Goal: Task Accomplishment & Management: Manage account settings

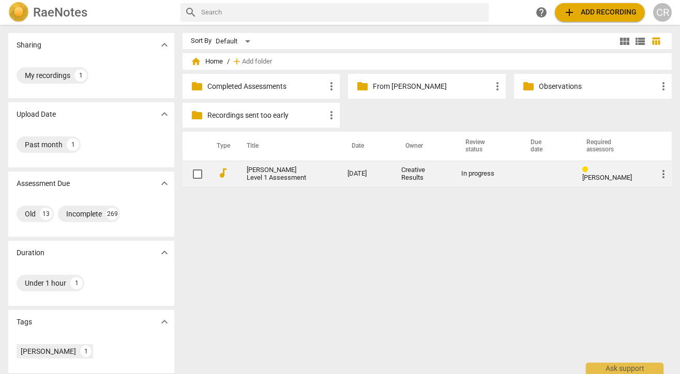
click at [659, 175] on span "more_vert" at bounding box center [663, 174] width 12 height 12
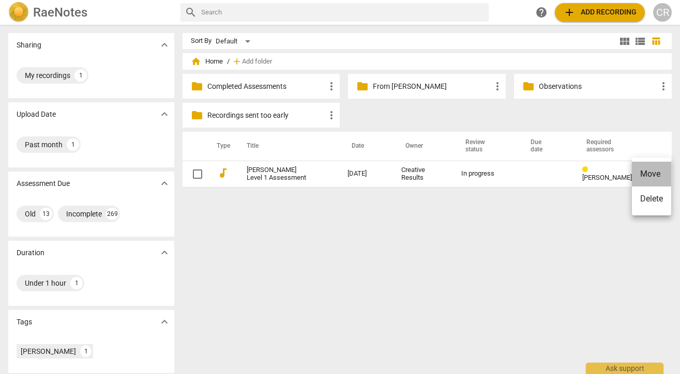
click at [653, 176] on li "Move" at bounding box center [650, 174] width 39 height 25
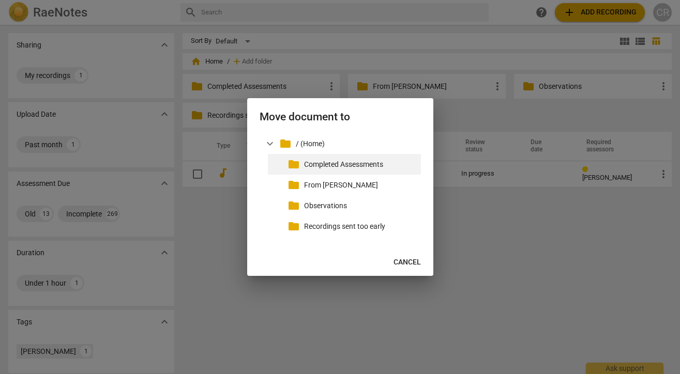
click at [365, 164] on p "Completed Assessments" at bounding box center [360, 164] width 113 height 11
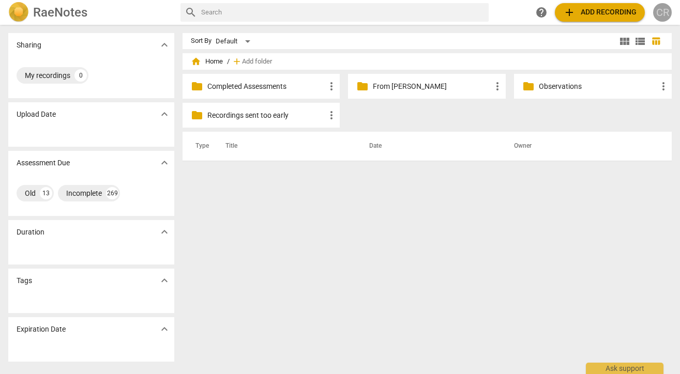
click at [662, 10] on div "CR" at bounding box center [662, 12] width 19 height 19
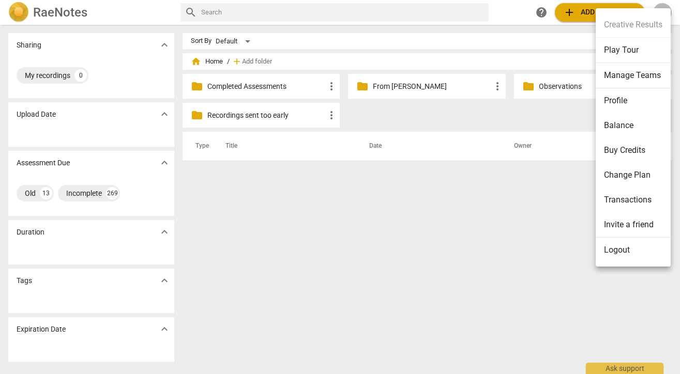
click at [628, 76] on li "Manage Teams" at bounding box center [632, 75] width 75 height 25
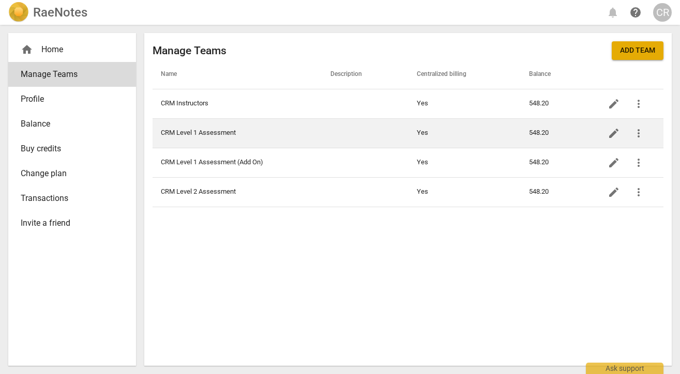
click at [281, 135] on td "CRM Level 1 Assessment" at bounding box center [236, 132] width 169 height 29
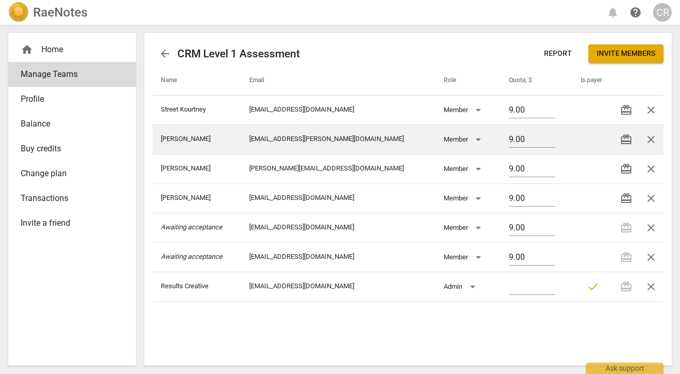
click at [653, 139] on span "close" at bounding box center [650, 139] width 12 height 12
